Goal: Information Seeking & Learning: Learn about a topic

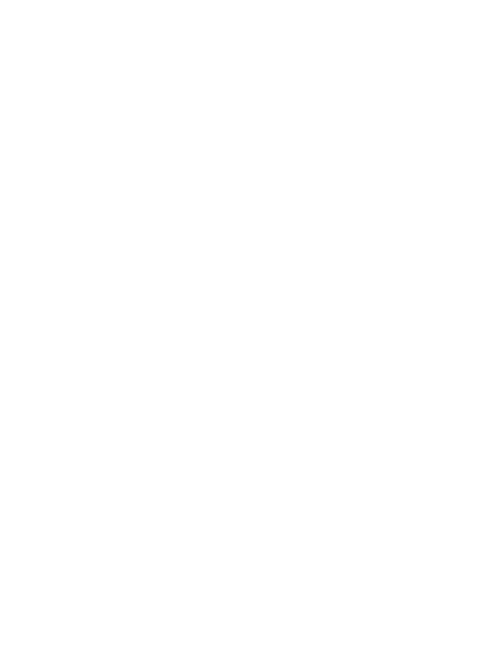
scroll to position [1222, 0]
click at [453, 290] on icon at bounding box center [456, 297] width 32 height 26
click at [449, 294] on icon at bounding box center [456, 297] width 32 height 26
click at [457, 297] on icon at bounding box center [456, 297] width 32 height 26
click at [451, 293] on icon at bounding box center [456, 297] width 32 height 26
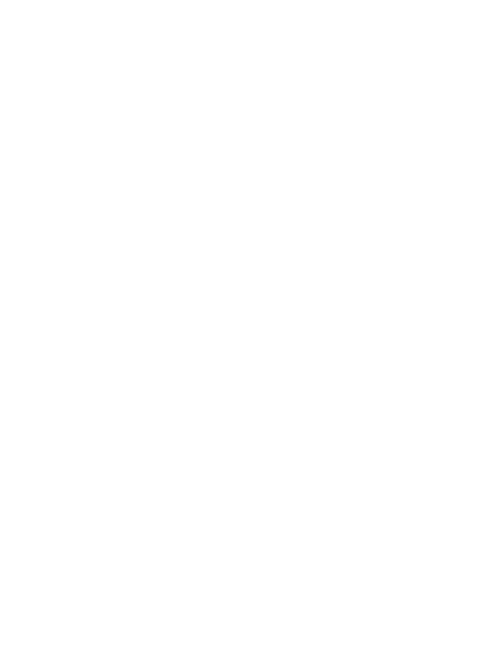
click at [455, 290] on icon at bounding box center [456, 297] width 32 height 26
click at [452, 288] on icon at bounding box center [456, 292] width 32 height 26
click at [449, 286] on icon at bounding box center [456, 292] width 32 height 26
click at [394, 258] on img at bounding box center [239, 187] width 479 height 269
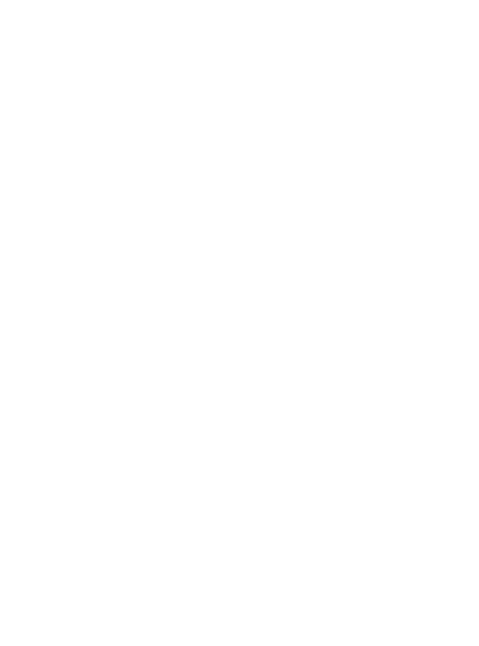
click at [16, 301] on div "Impressions" at bounding box center [14, 310] width 28 height 23
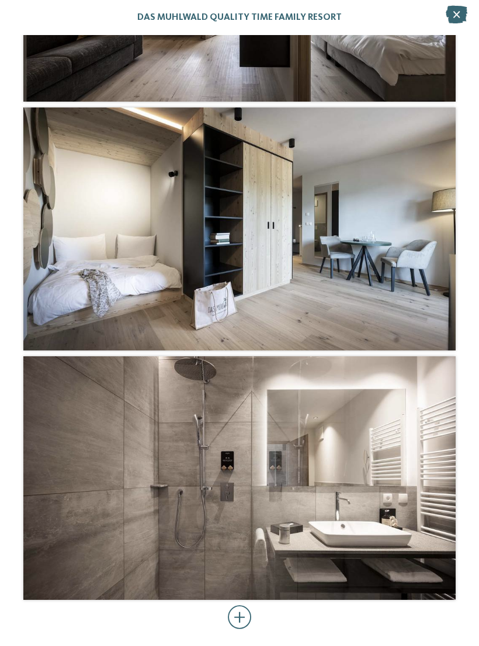
scroll to position [3399, 0]
click at [242, 619] on div at bounding box center [240, 617] width 24 height 23
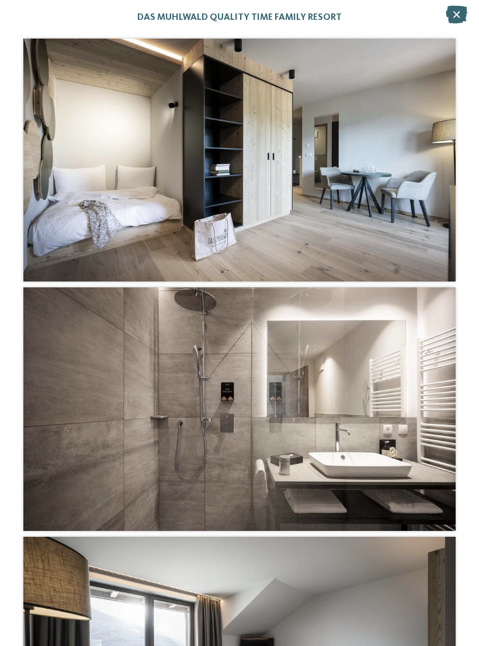
scroll to position [3386, 0]
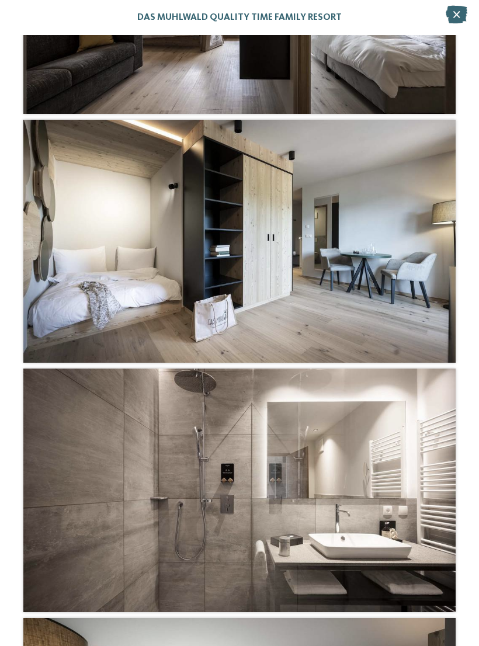
click at [456, 13] on icon at bounding box center [457, 15] width 22 height 18
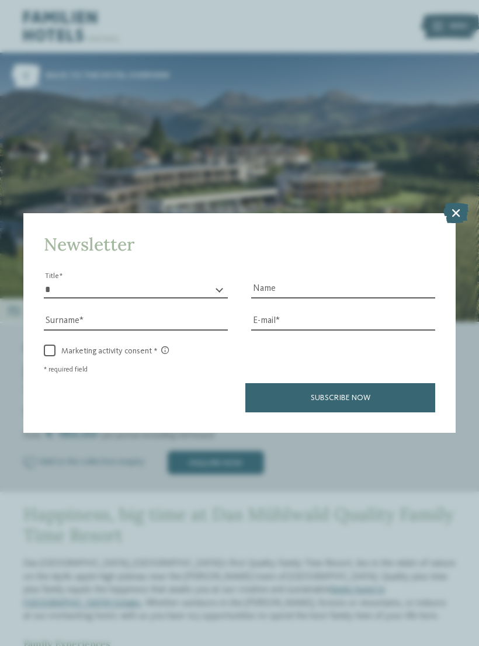
scroll to position [0, 0]
click at [454, 21] on div "Newsletter * ** ** ****** ** Title Name Surname E-mail link link" at bounding box center [239, 323] width 479 height 646
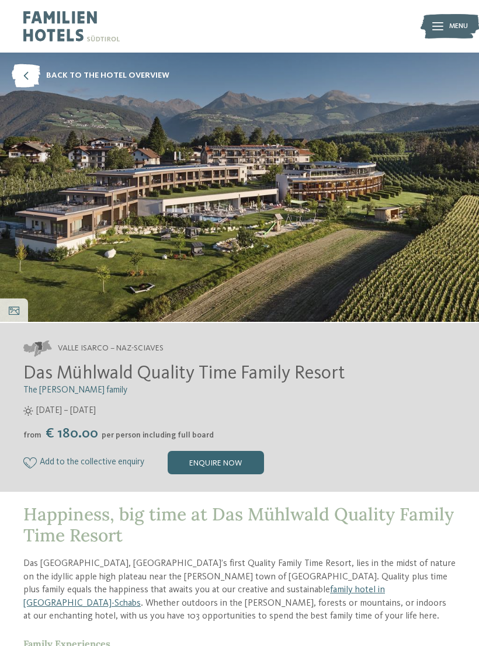
click at [430, 22] on img at bounding box center [450, 26] width 58 height 29
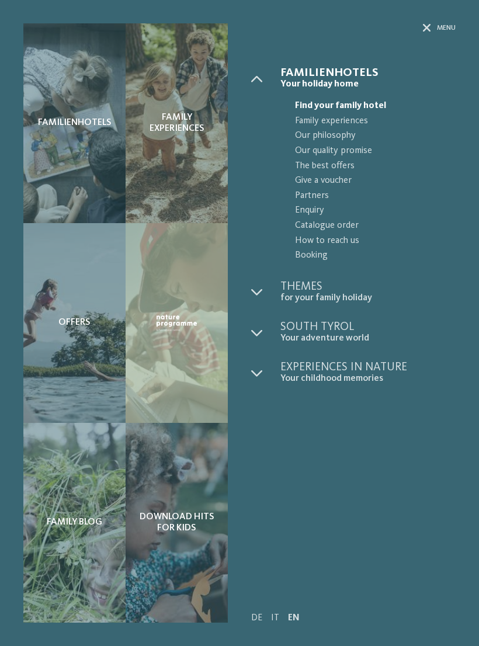
click at [430, 24] on icon at bounding box center [427, 28] width 8 height 8
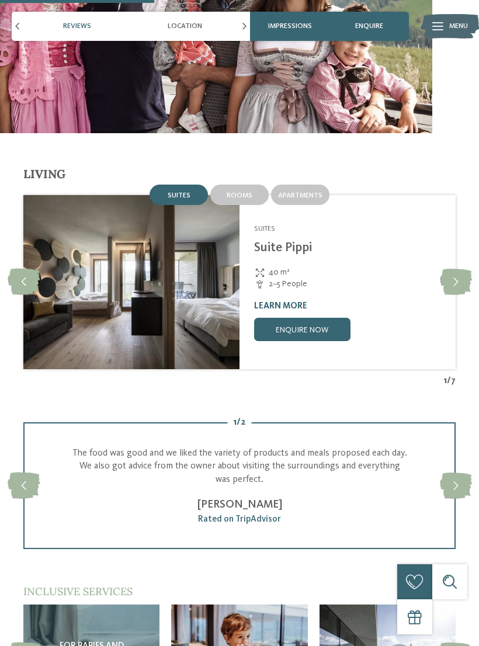
scroll to position [1237, 0]
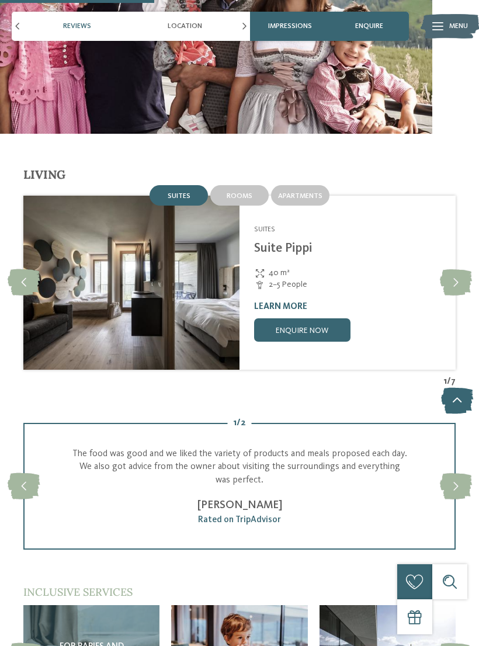
click at [457, 476] on icon at bounding box center [456, 486] width 32 height 26
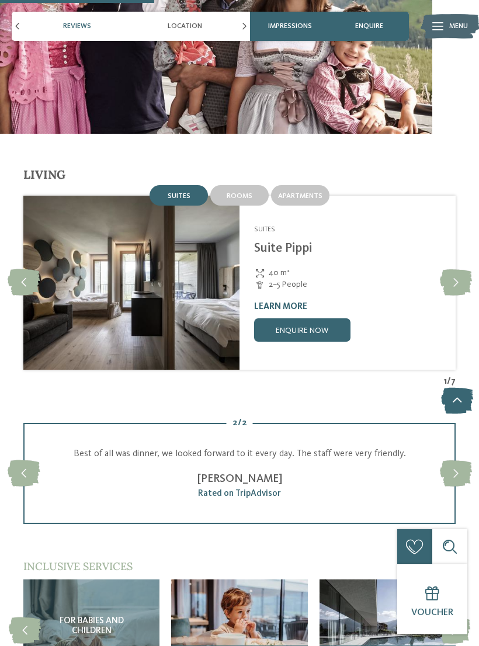
click at [456, 471] on icon at bounding box center [456, 473] width 32 height 26
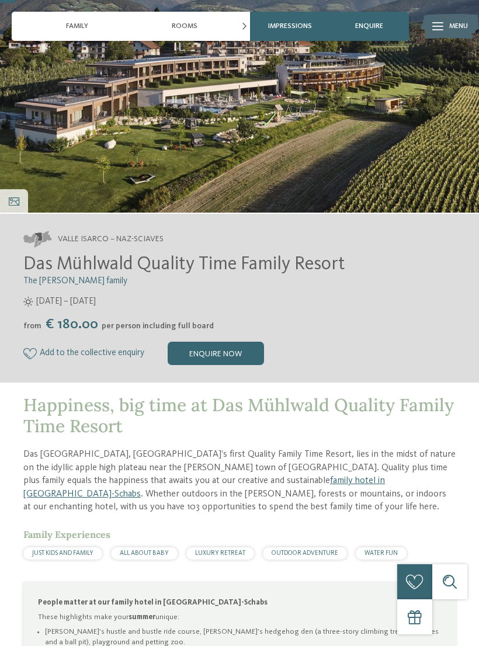
scroll to position [0, 0]
